Goal: Use online tool/utility: Utilize a website feature to perform a specific function

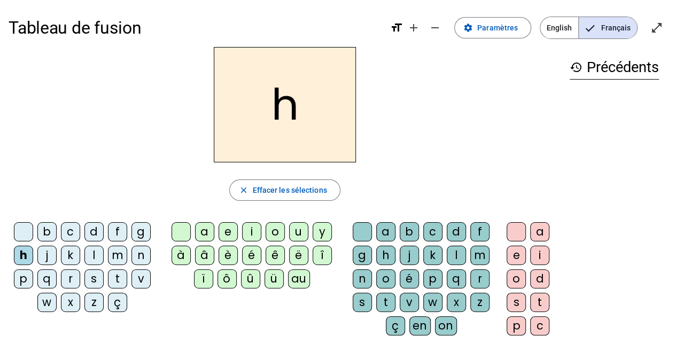
click at [296, 275] on div "au" at bounding box center [299, 278] width 22 height 19
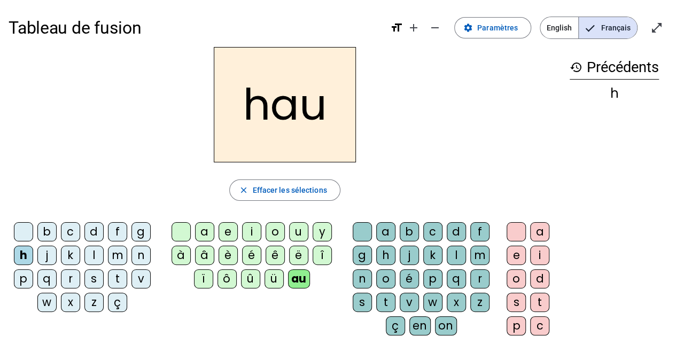
click at [386, 298] on div "t" at bounding box center [385, 302] width 19 height 19
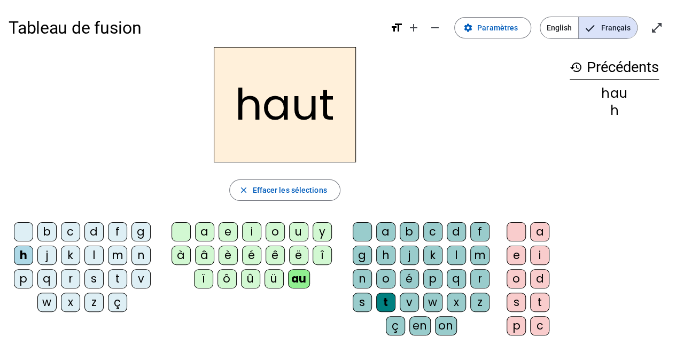
click at [96, 276] on div "s" at bounding box center [93, 278] width 19 height 19
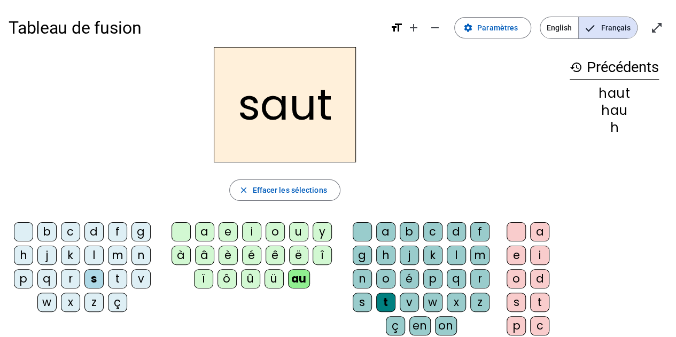
click at [119, 226] on div "f" at bounding box center [117, 231] width 19 height 19
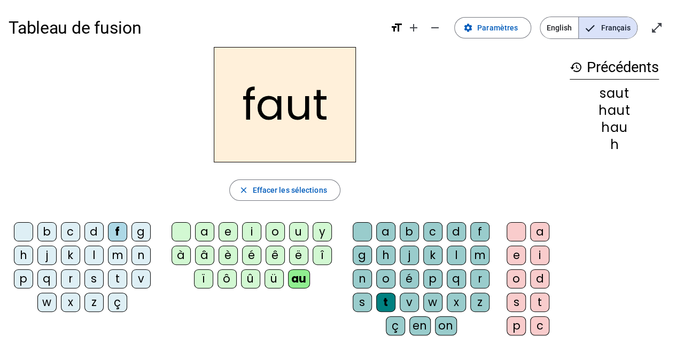
click at [229, 229] on div "e" at bounding box center [227, 231] width 19 height 19
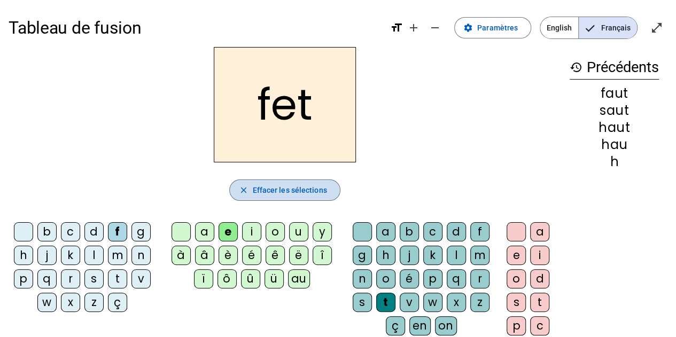
click at [244, 187] on mat-icon "close" at bounding box center [243, 190] width 10 height 10
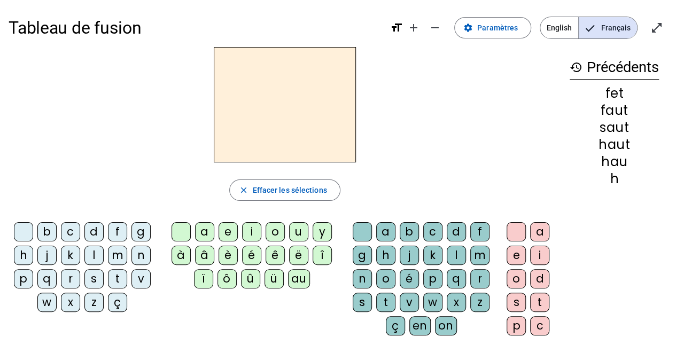
click at [118, 228] on div "f" at bounding box center [117, 231] width 19 height 19
click at [205, 230] on div "a" at bounding box center [204, 231] width 19 height 19
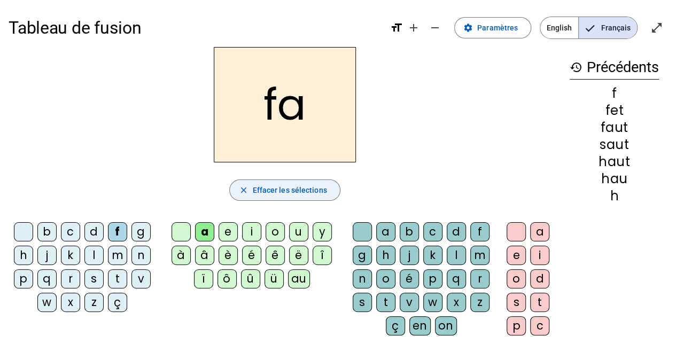
click at [240, 187] on mat-icon "close" at bounding box center [243, 190] width 10 height 10
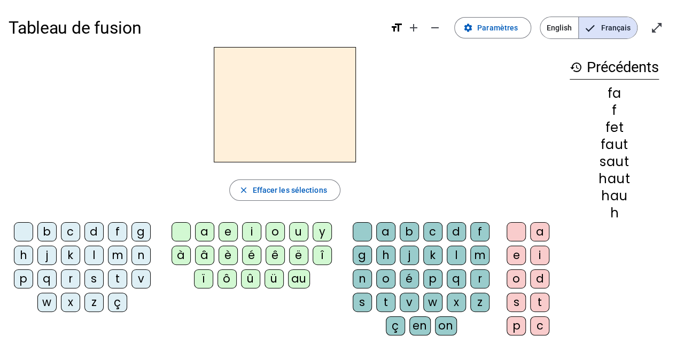
click at [117, 225] on div "f" at bounding box center [117, 231] width 19 height 19
click at [300, 276] on div "au" at bounding box center [299, 278] width 22 height 19
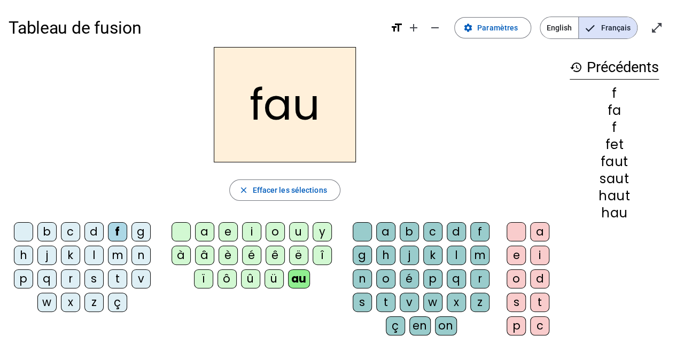
click at [389, 296] on div "t" at bounding box center [385, 302] width 19 height 19
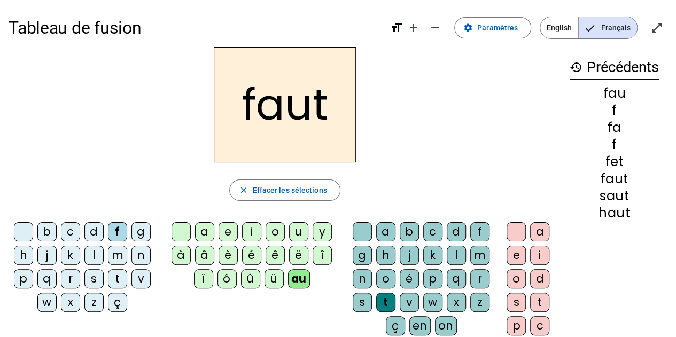
click at [514, 249] on div "e" at bounding box center [515, 255] width 19 height 19
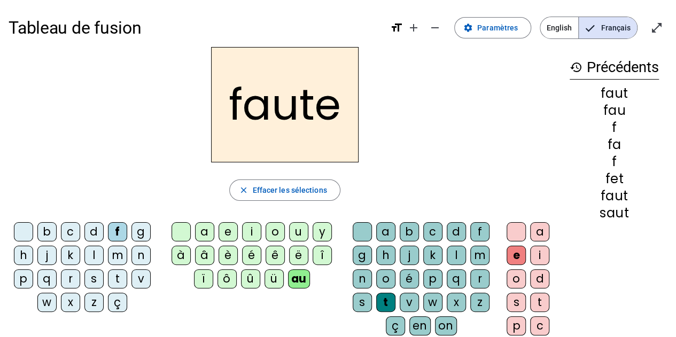
click at [93, 277] on div "s" at bounding box center [93, 278] width 19 height 19
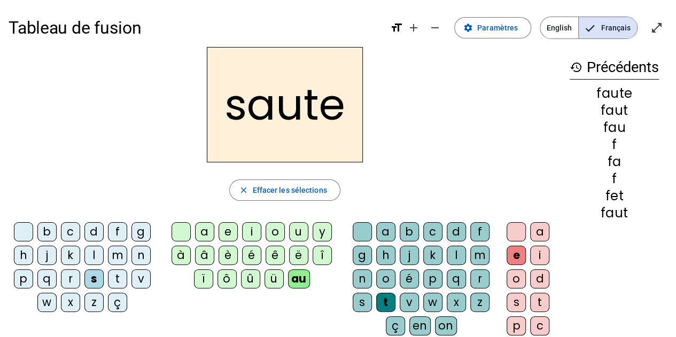
click at [26, 251] on div "h" at bounding box center [23, 255] width 19 height 19
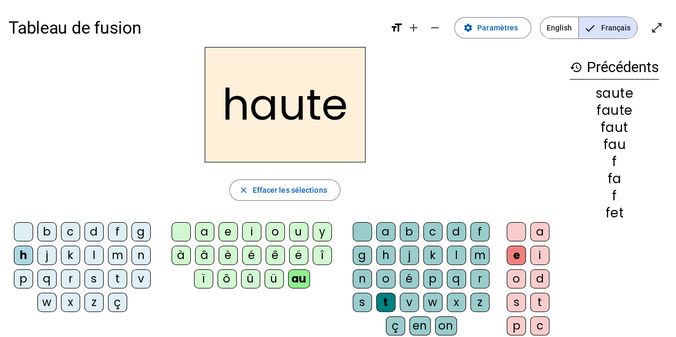
click at [119, 227] on div "f" at bounding box center [117, 231] width 19 height 19
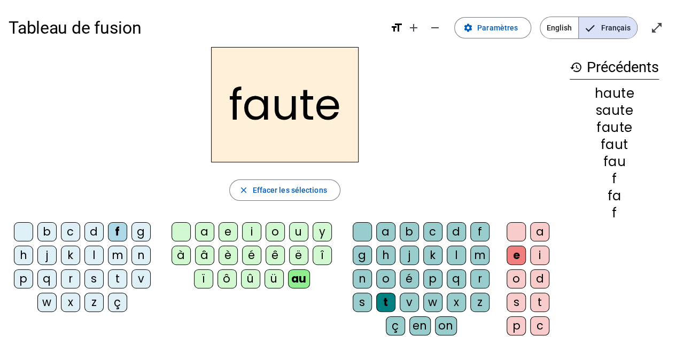
click at [363, 272] on div "n" at bounding box center [362, 278] width 19 height 19
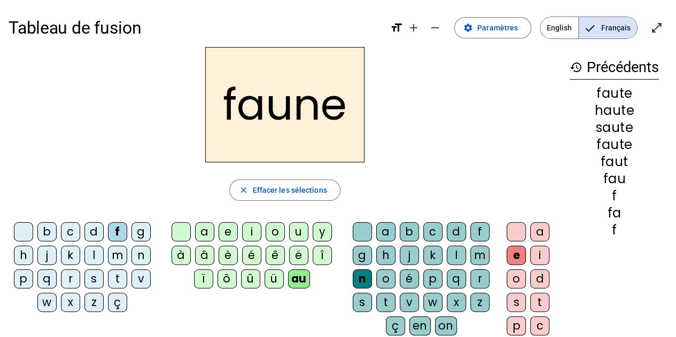
click at [248, 227] on div "i" at bounding box center [251, 231] width 19 height 19
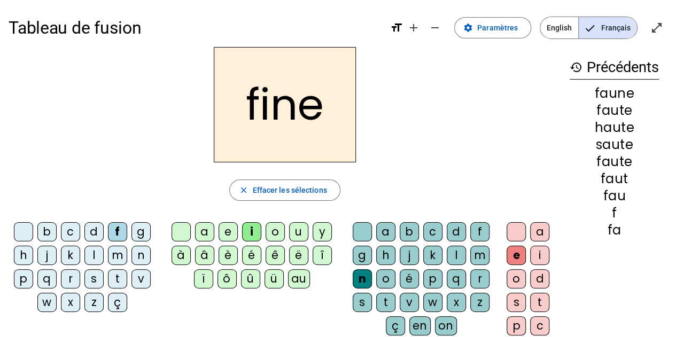
click at [455, 251] on div "l" at bounding box center [456, 255] width 19 height 19
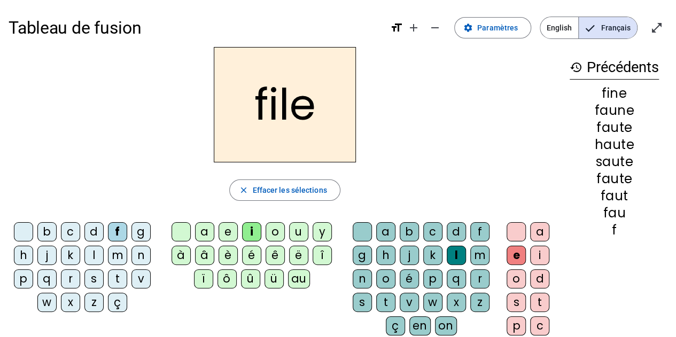
click at [48, 232] on div "b" at bounding box center [46, 231] width 19 height 19
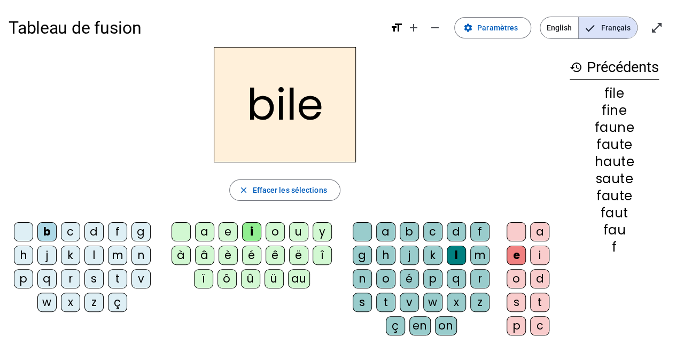
click at [362, 301] on div "s" at bounding box center [362, 302] width 19 height 19
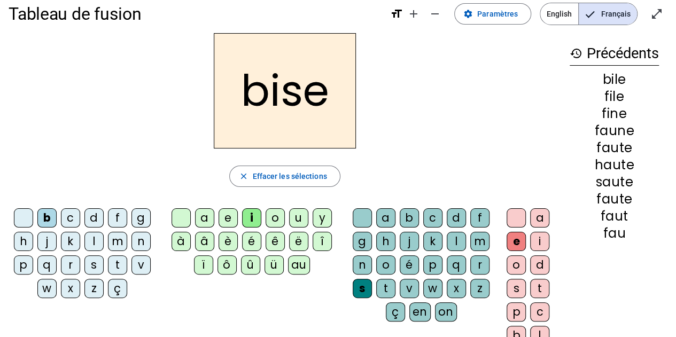
scroll to position [21, 0]
